Goal: Transaction & Acquisition: Purchase product/service

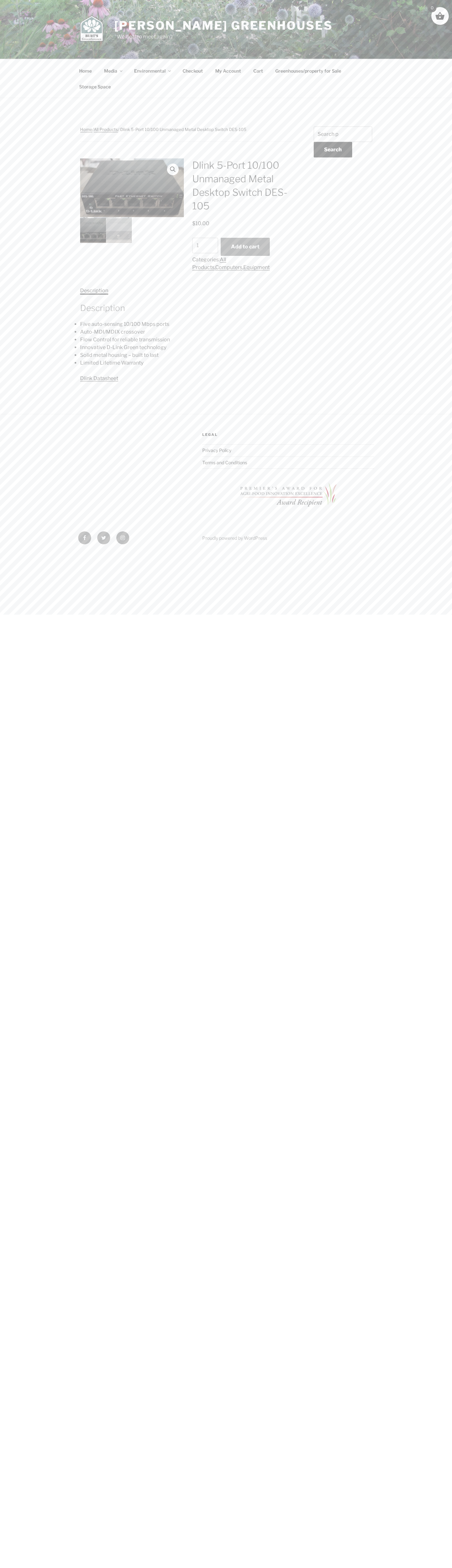
click at [245, 247] on button "Add to cart" at bounding box center [245, 247] width 49 height 18
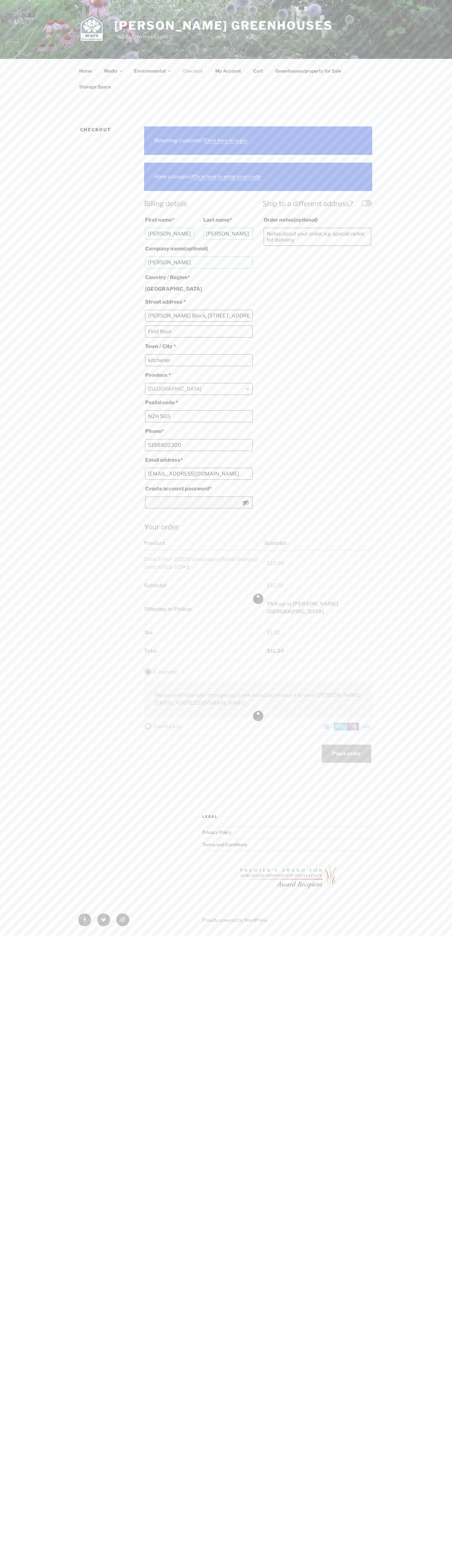
select select "ON"
type input "John Smith"
type input "Breithaupt Block, 51 Breithaupt St."
type input "First floor"
type input "N2H 5G5"
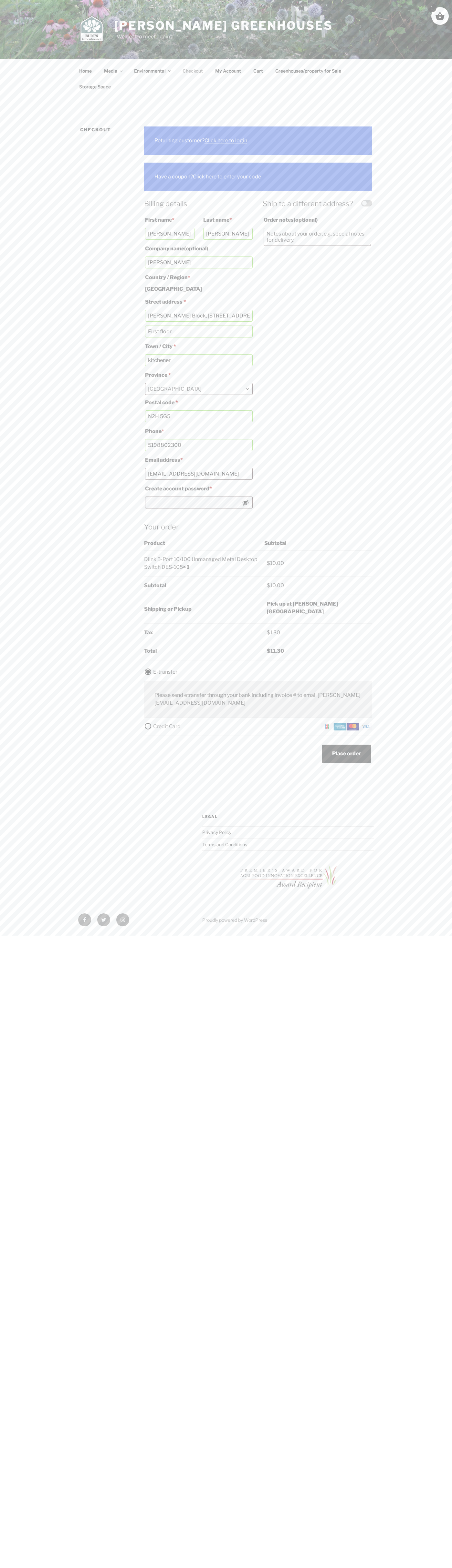
click at [353, 727] on img "Checkout" at bounding box center [352, 726] width 13 height 8
click at [0, 0] on input "Credit Card" at bounding box center [0, 0] width 0 height 0
click at [192, 71] on link "Checkout" at bounding box center [192, 71] width 32 height 16
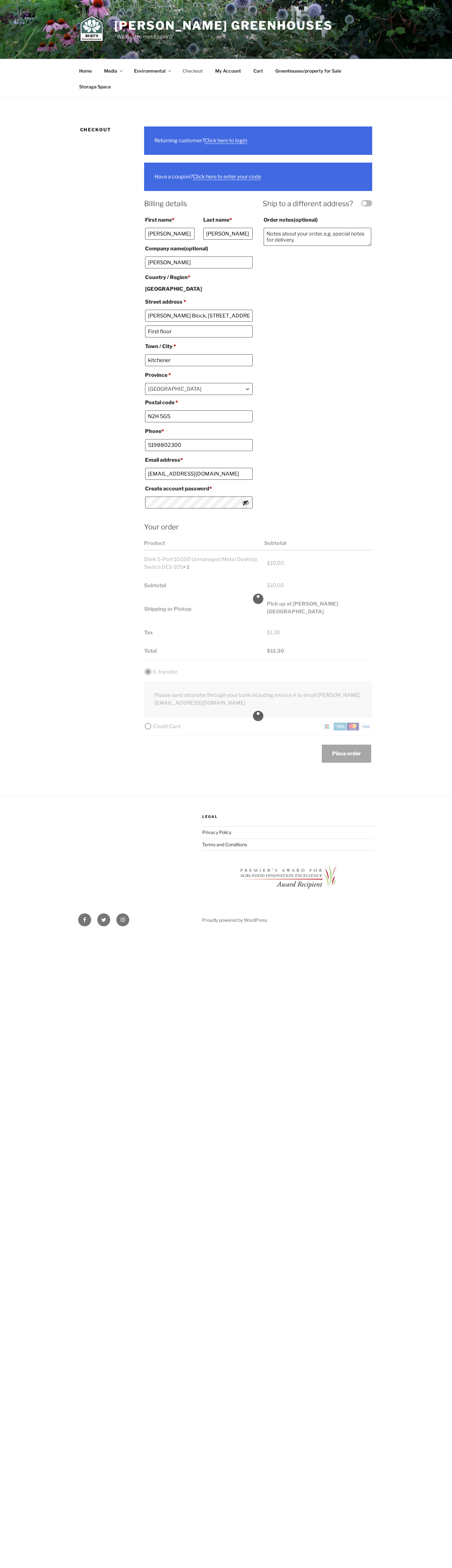
select select "ON"
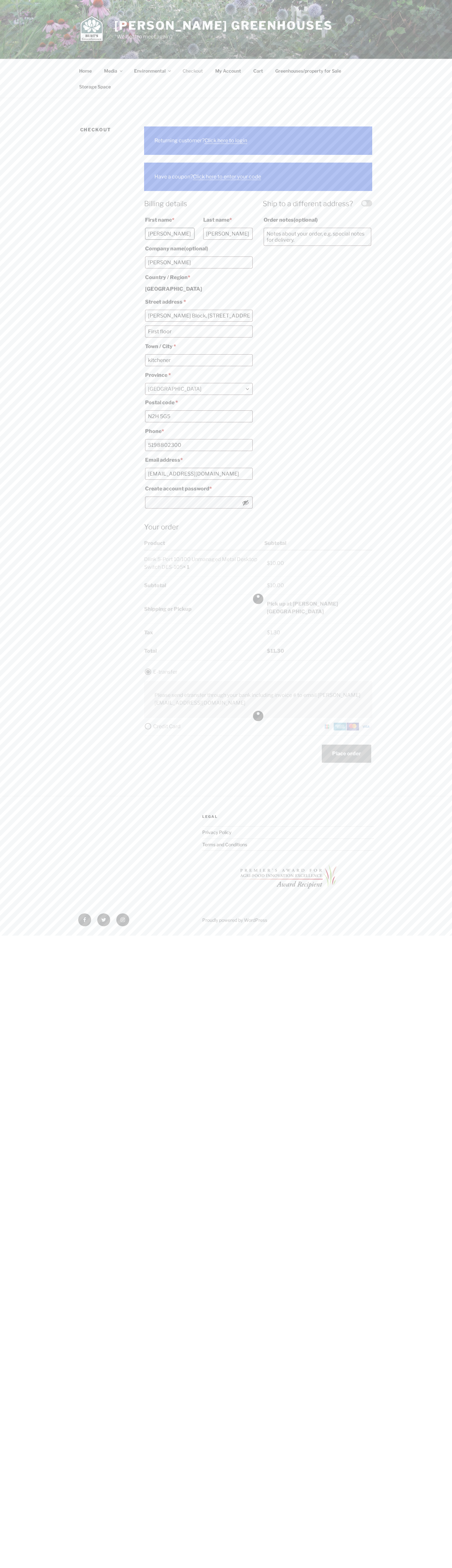
type input "[PERSON_NAME]"
type input "Smith"
type input "John Smith"
type input "Breithaupt Block, 51 Breithaupt St."
type input "First floor"
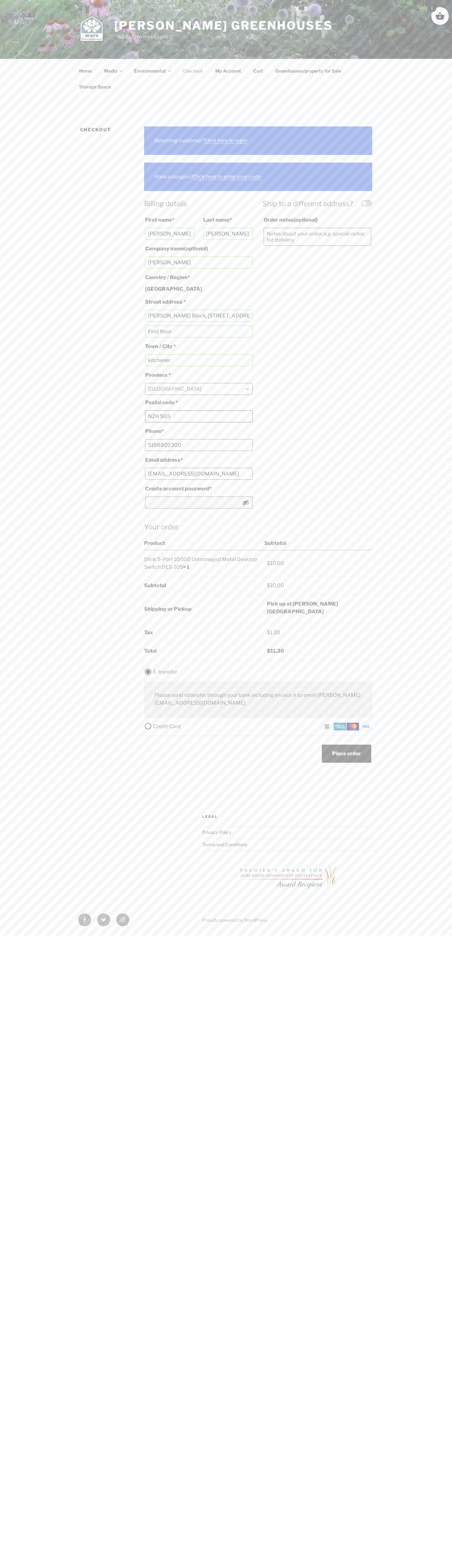
type input "N2H 5G5"
click at [353, 727] on img "Checkout" at bounding box center [352, 726] width 13 height 8
click at [0, 0] on input "Credit Card" at bounding box center [0, 0] width 0 height 0
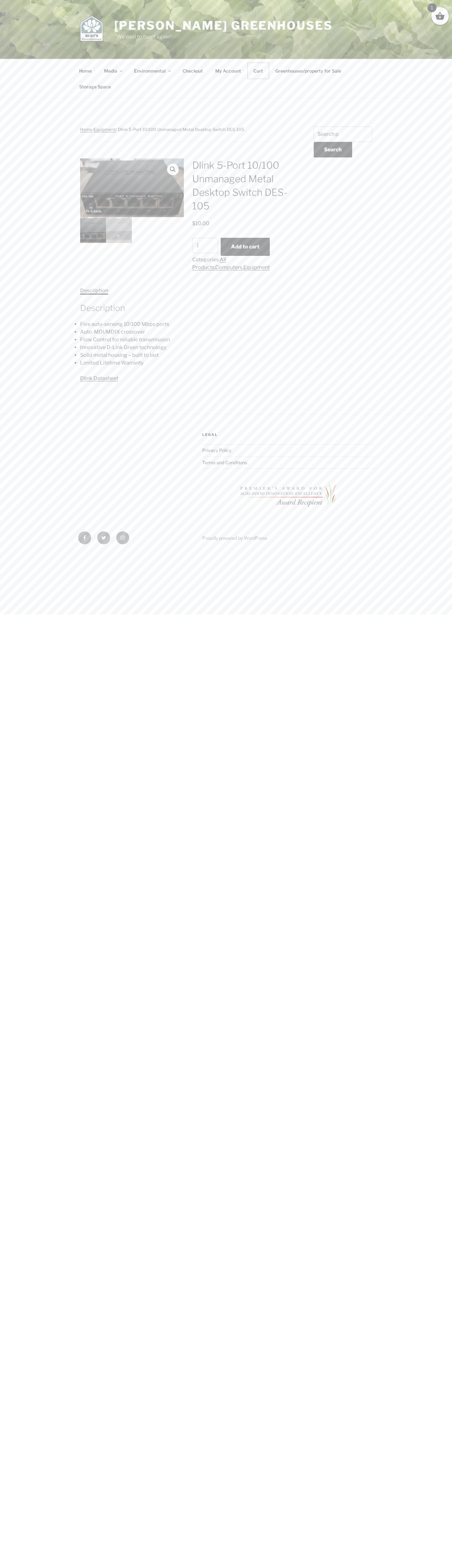
click at [258, 71] on link "Cart" at bounding box center [258, 71] width 21 height 16
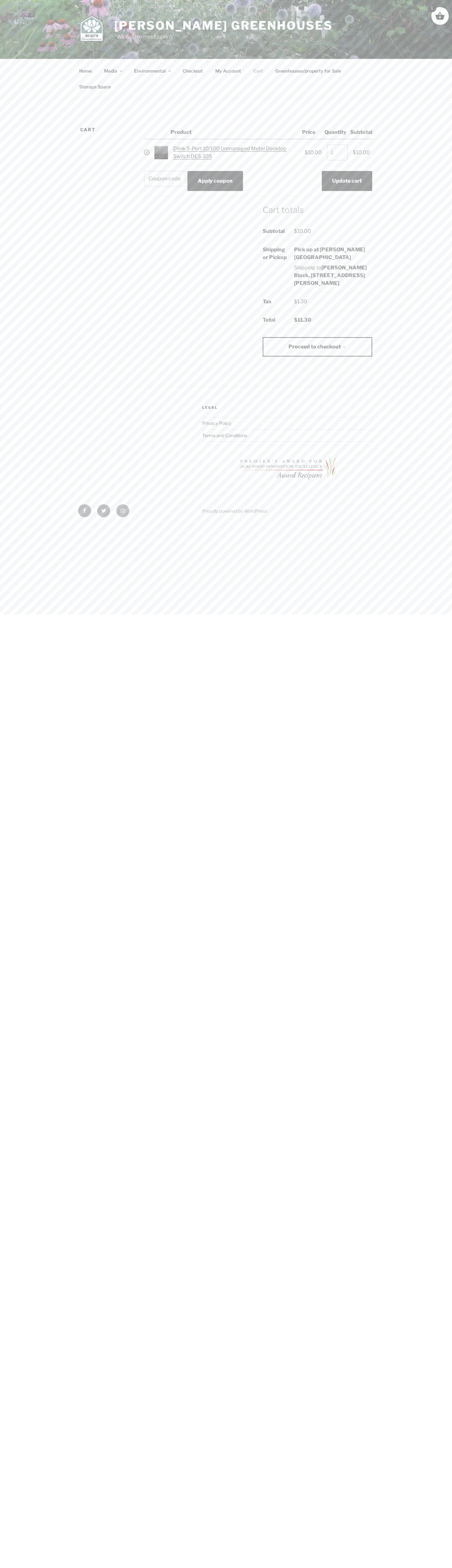
click at [147, 152] on link "×" at bounding box center [146, 152] width 5 height 5
